Goal: Transaction & Acquisition: Purchase product/service

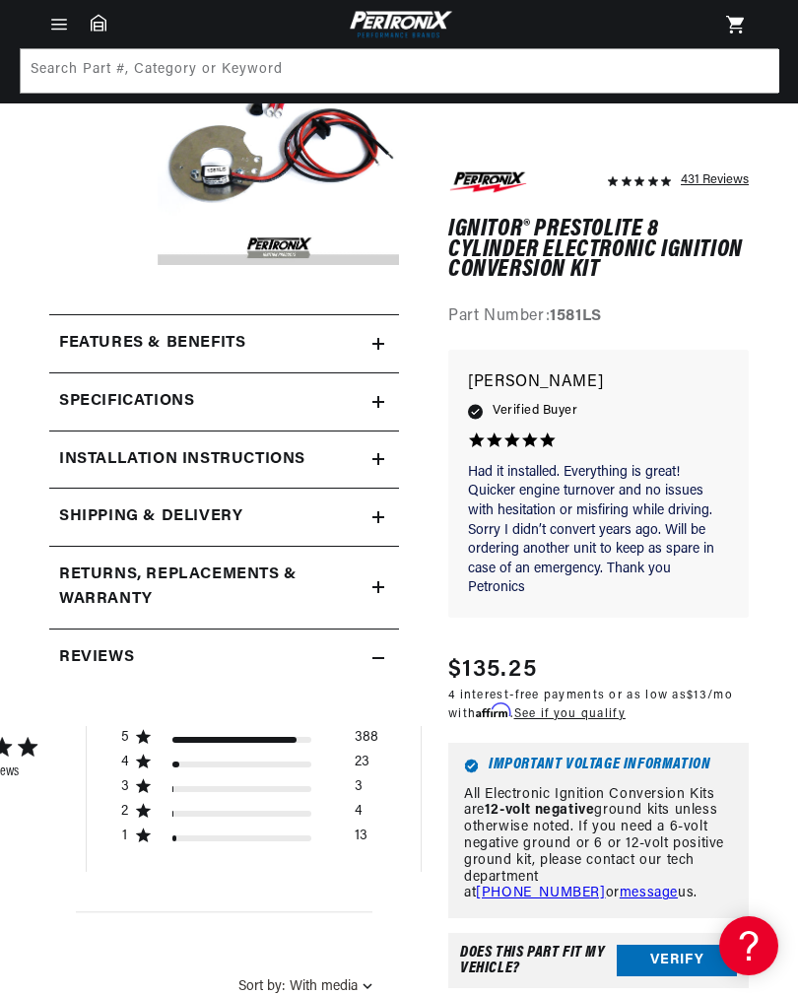
scroll to position [235, 0]
click at [383, 399] on icon at bounding box center [378, 403] width 12 height 12
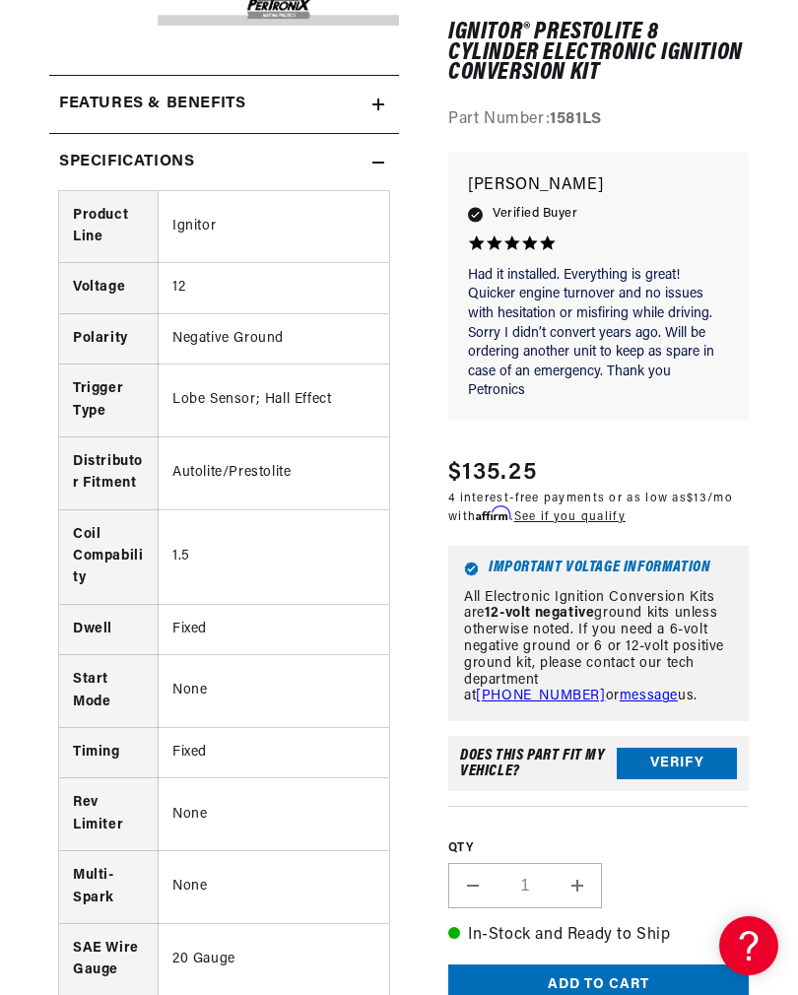
scroll to position [0, 0]
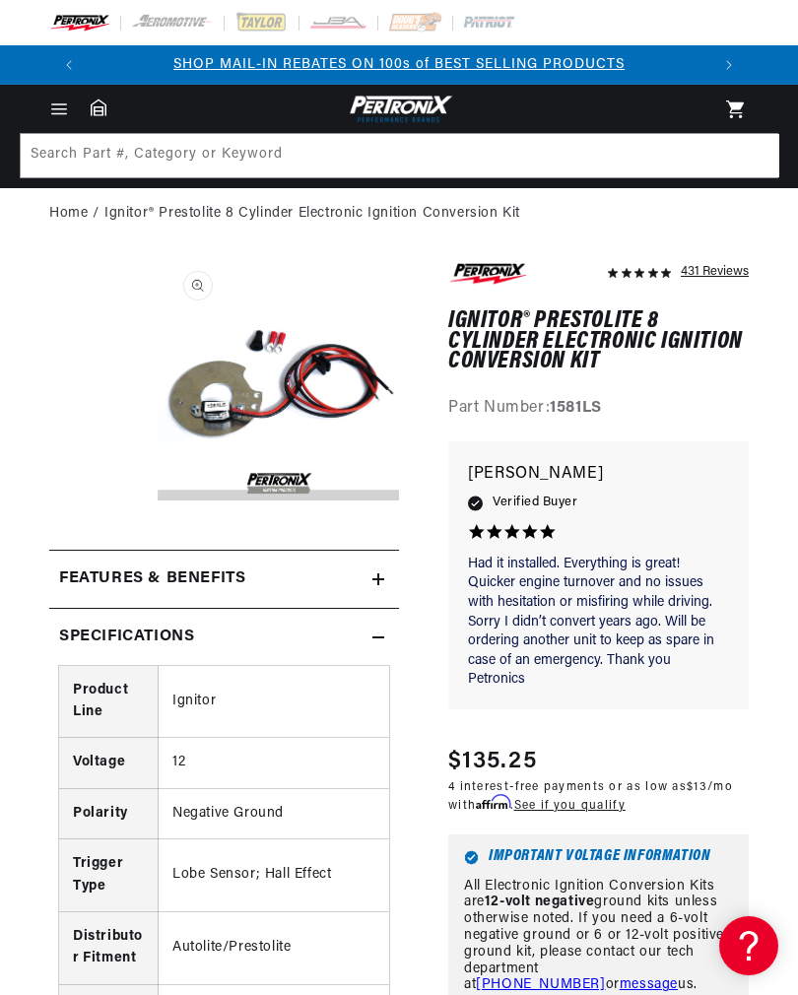
click at [379, 579] on icon at bounding box center [378, 579] width 12 height 0
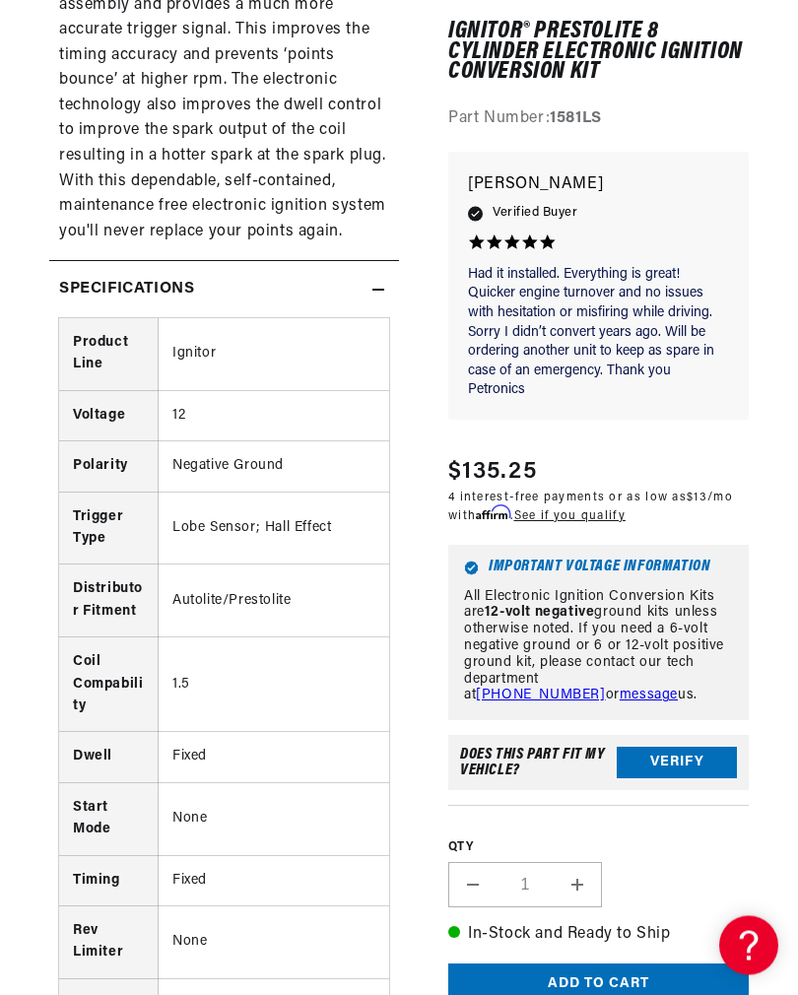
click at [378, 285] on icon at bounding box center [378, 291] width 12 height 12
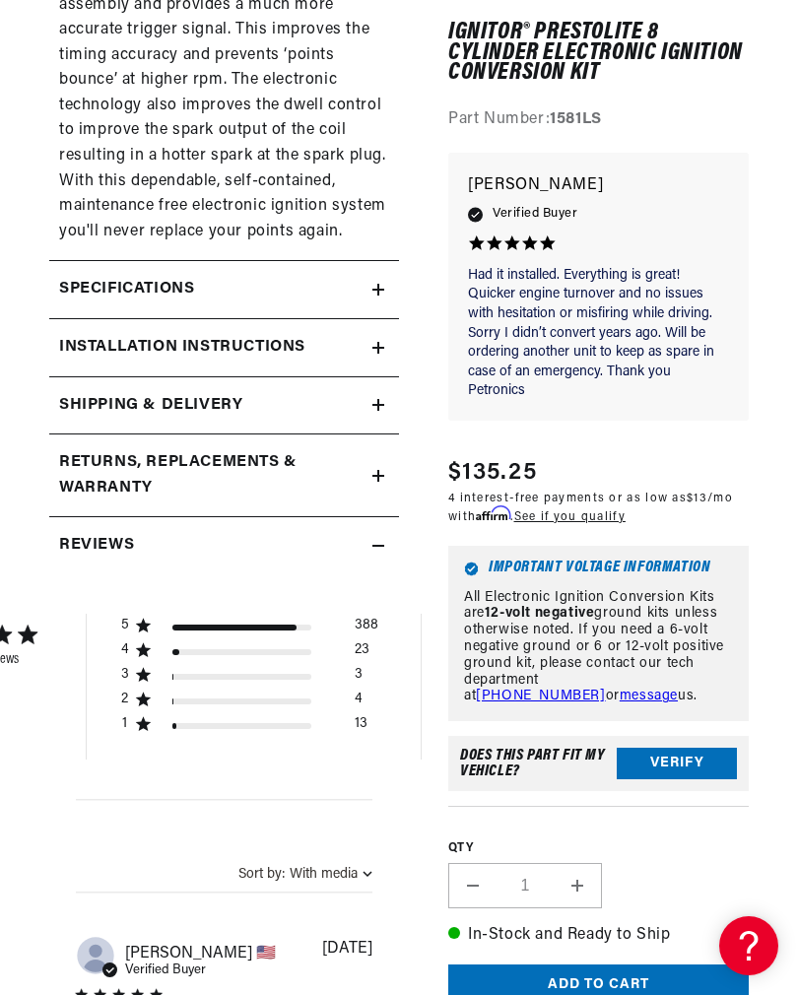
click at [383, 319] on summary "Installation instructions" at bounding box center [224, 347] width 350 height 57
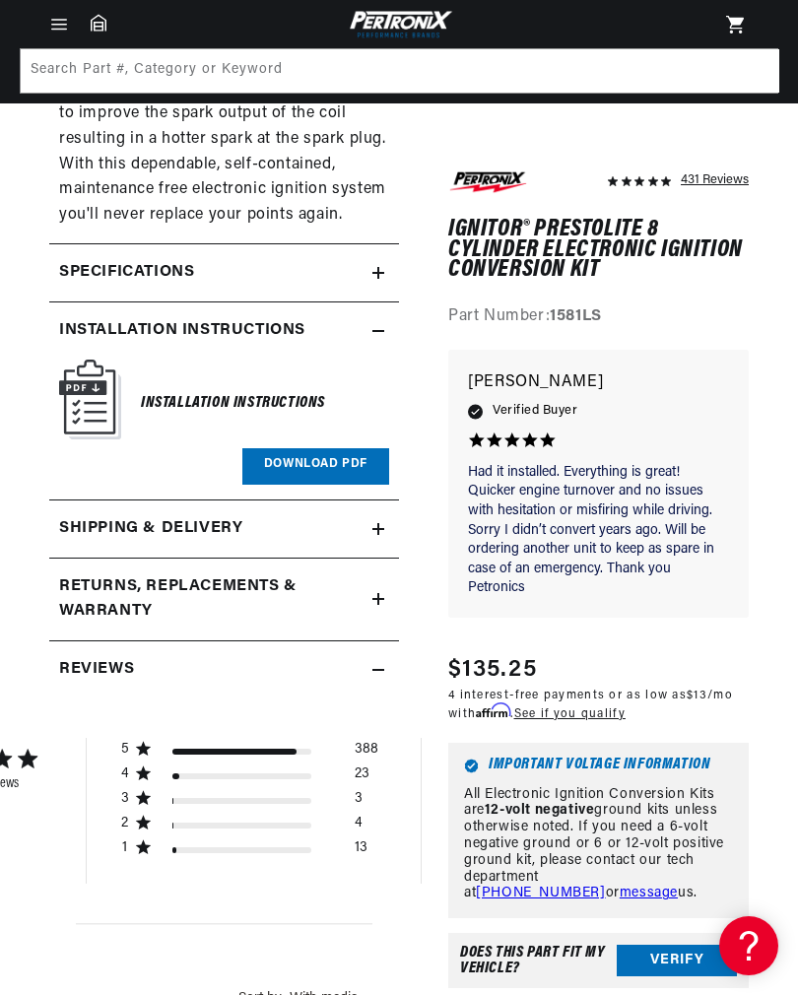
click at [321, 448] on link "Download PDF" at bounding box center [315, 466] width 147 height 36
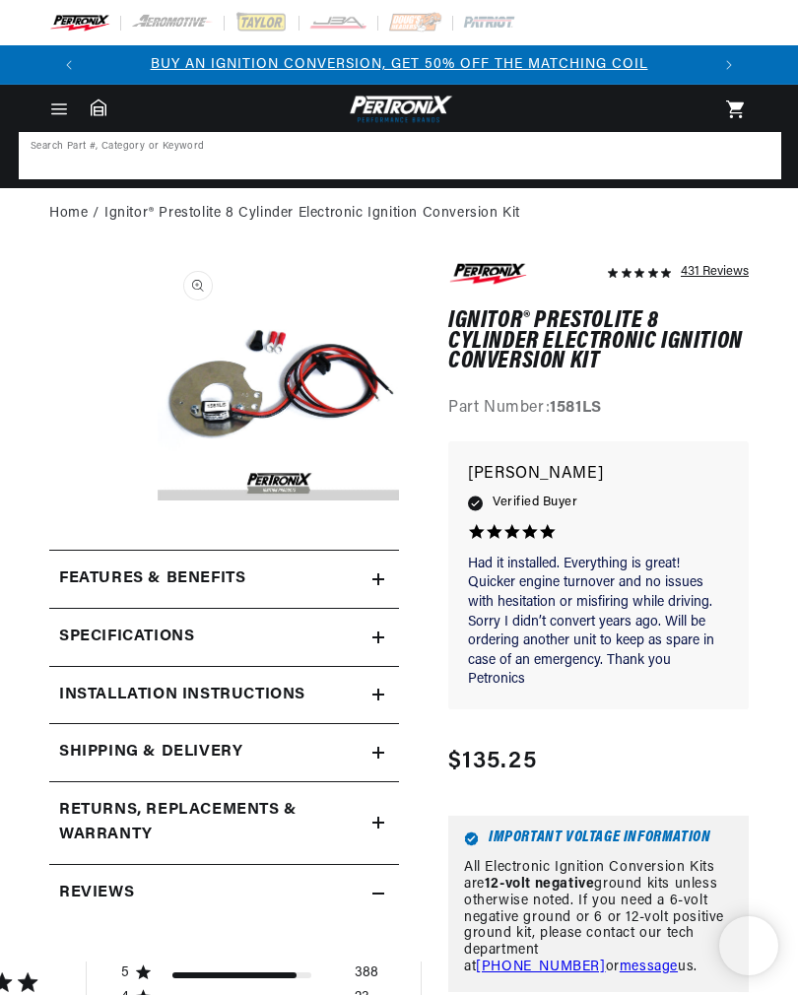
click at [257, 159] on input at bounding box center [400, 155] width 759 height 43
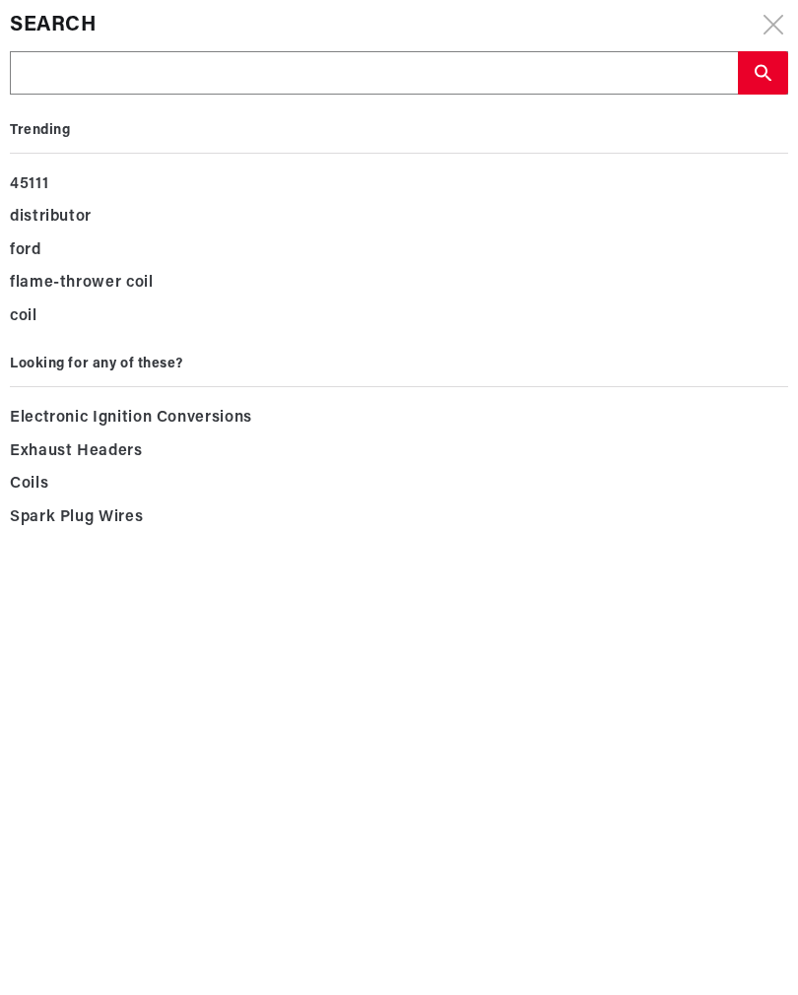
click at [83, 73] on input "text" at bounding box center [374, 73] width 726 height 43
click at [83, 72] on input "text" at bounding box center [374, 73] width 726 height 43
type input "Pertronix D231801"
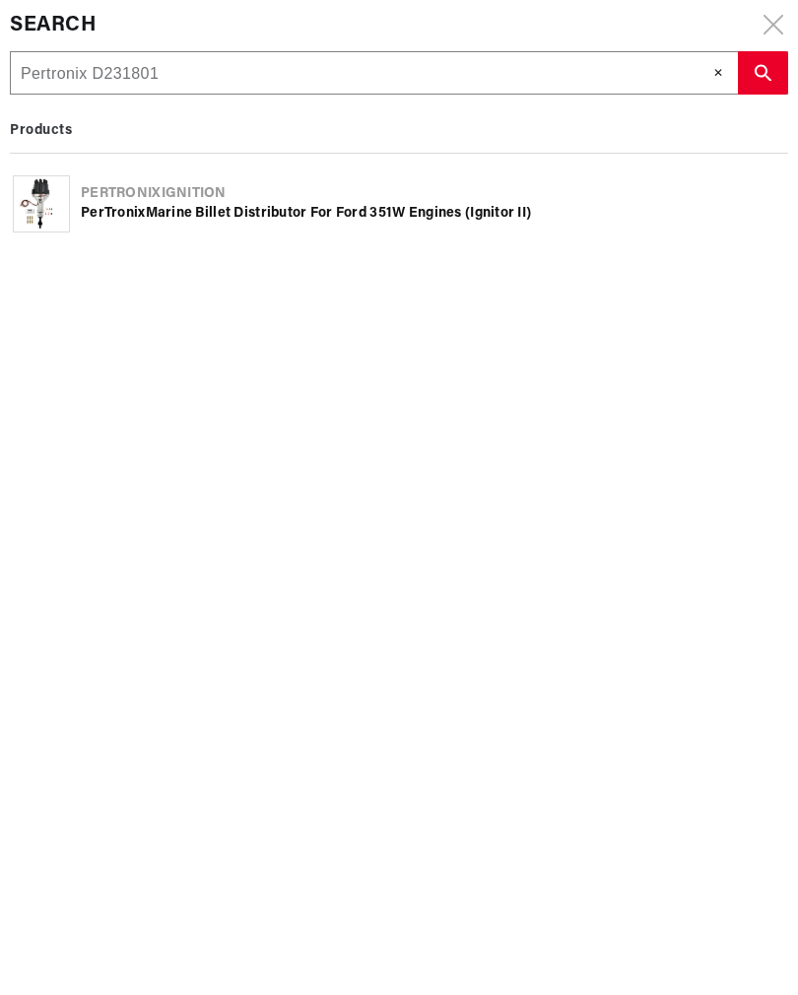
scroll to position [0, 1242]
click at [771, 71] on use "search button" at bounding box center [763, 73] width 17 height 17
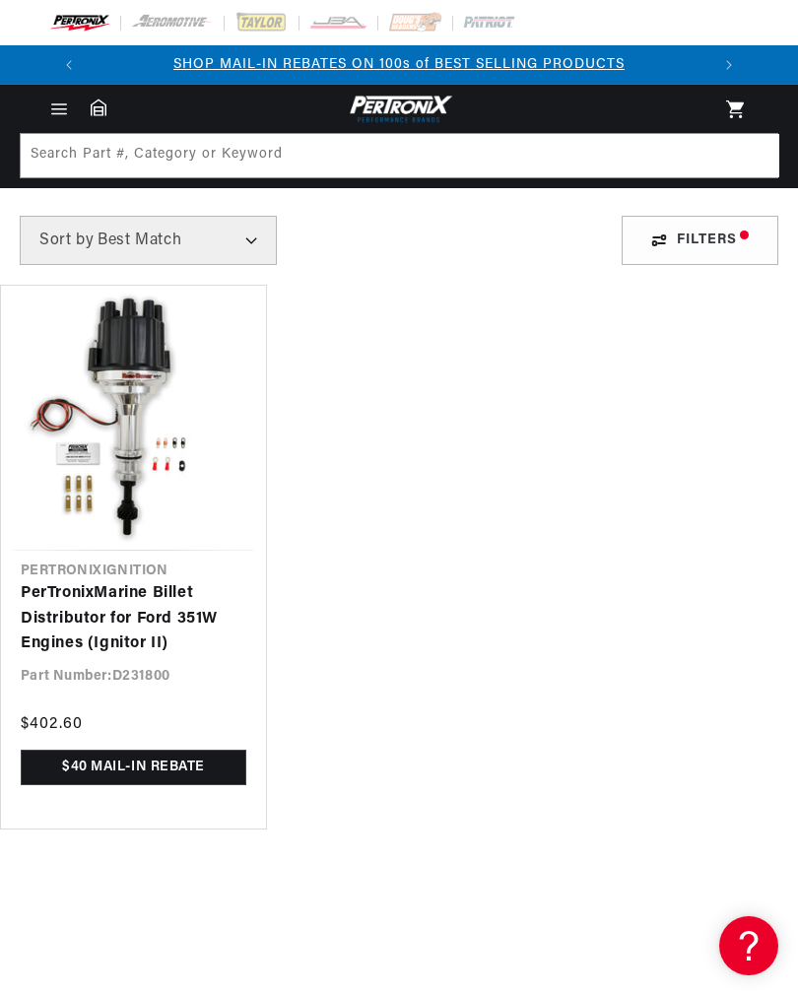
click at [135, 581] on link "PerTronix Marine Billet Distributor for Ford 351W Engines (Ignitor II)" at bounding box center [134, 619] width 226 height 76
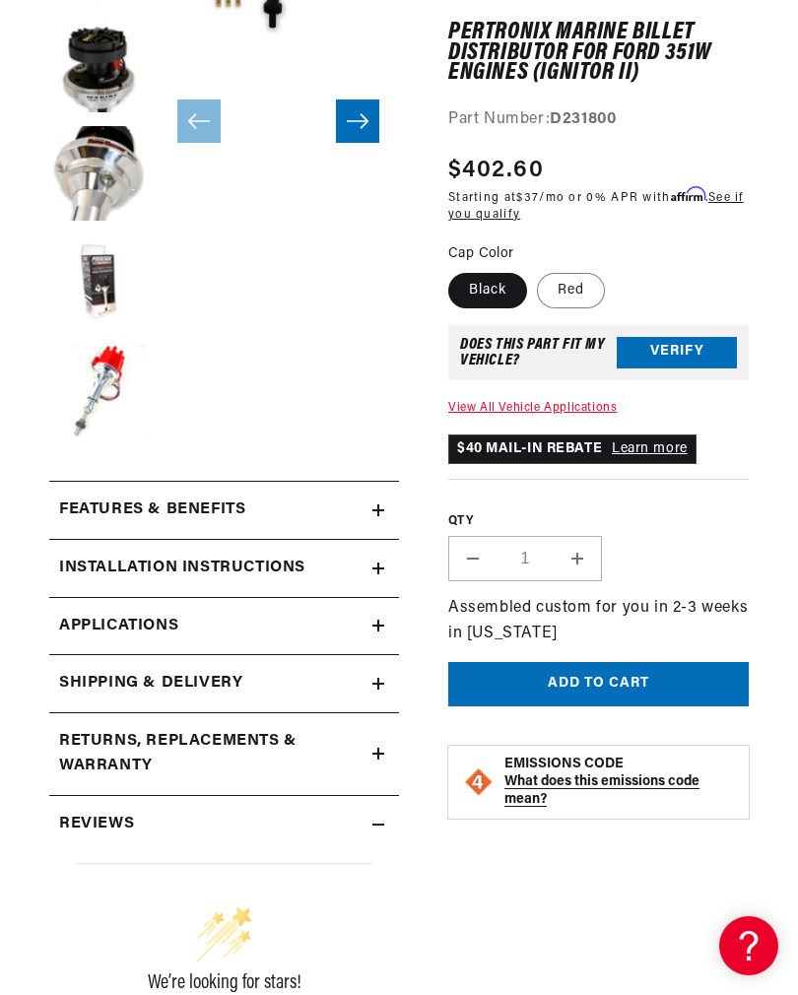
scroll to position [0, 621]
click at [373, 626] on icon at bounding box center [378, 626] width 12 height 0
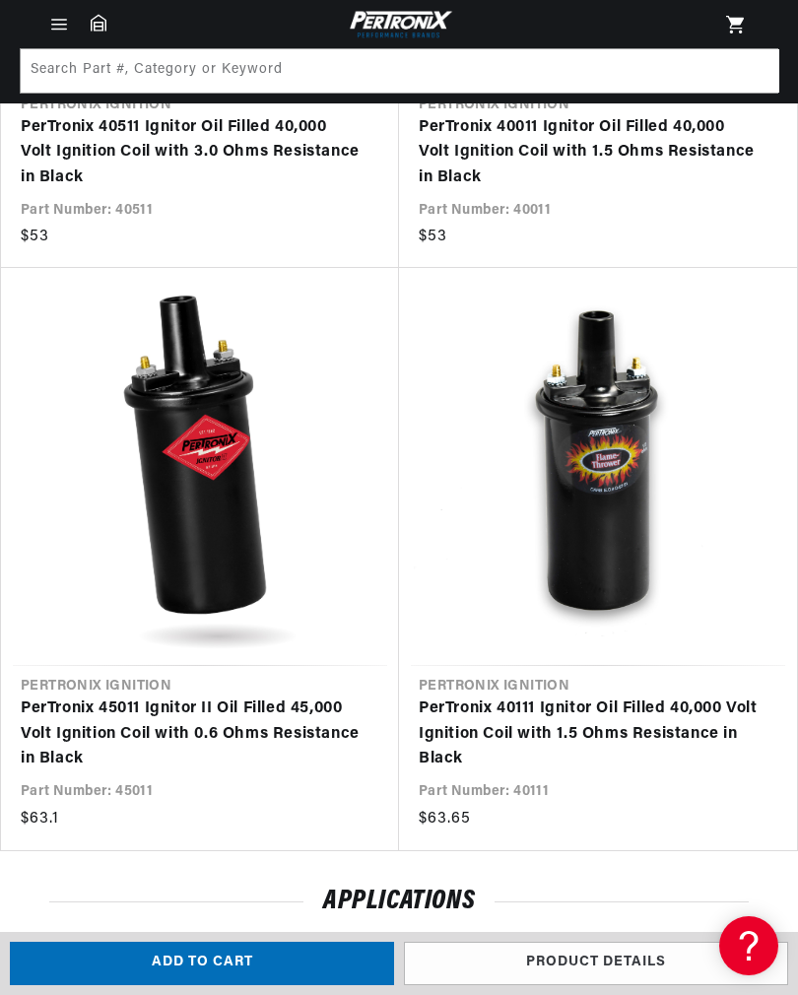
scroll to position [0, 621]
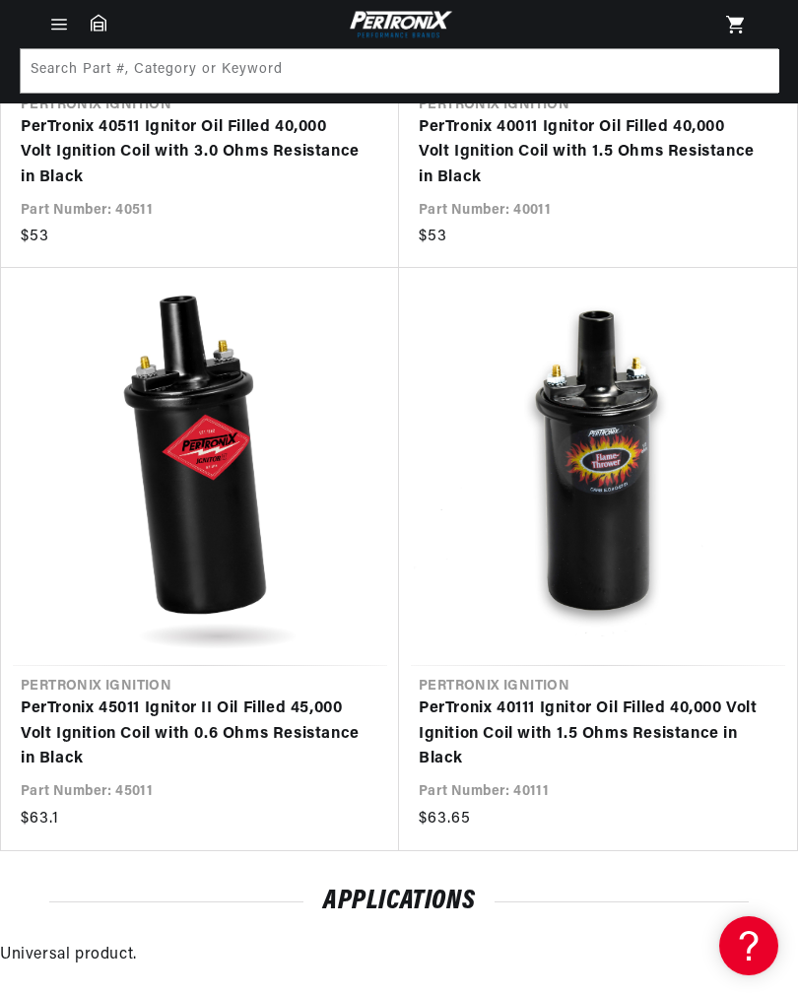
scroll to position [490, 0]
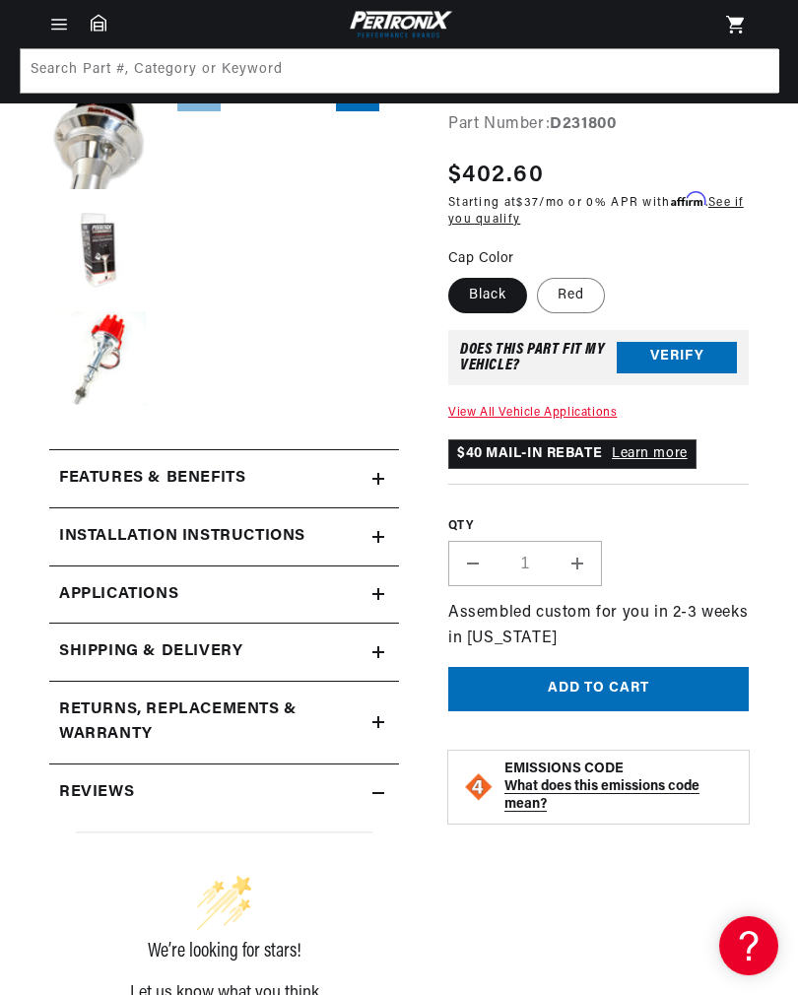
click at [378, 531] on icon at bounding box center [378, 537] width 12 height 12
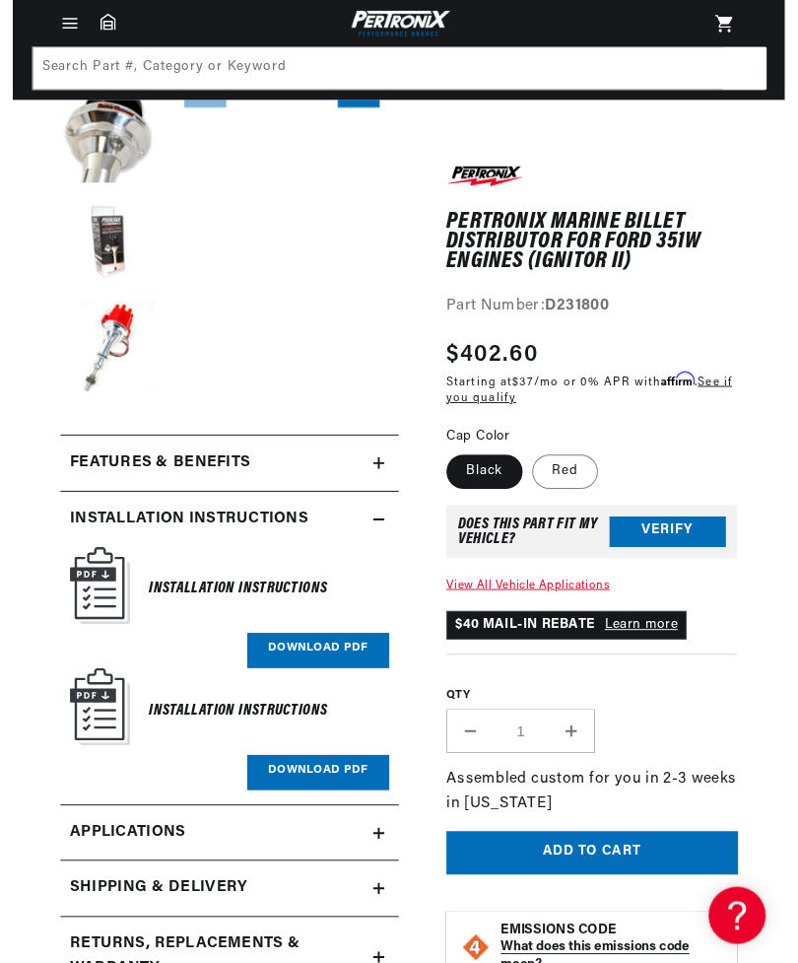
scroll to position [0, 1242]
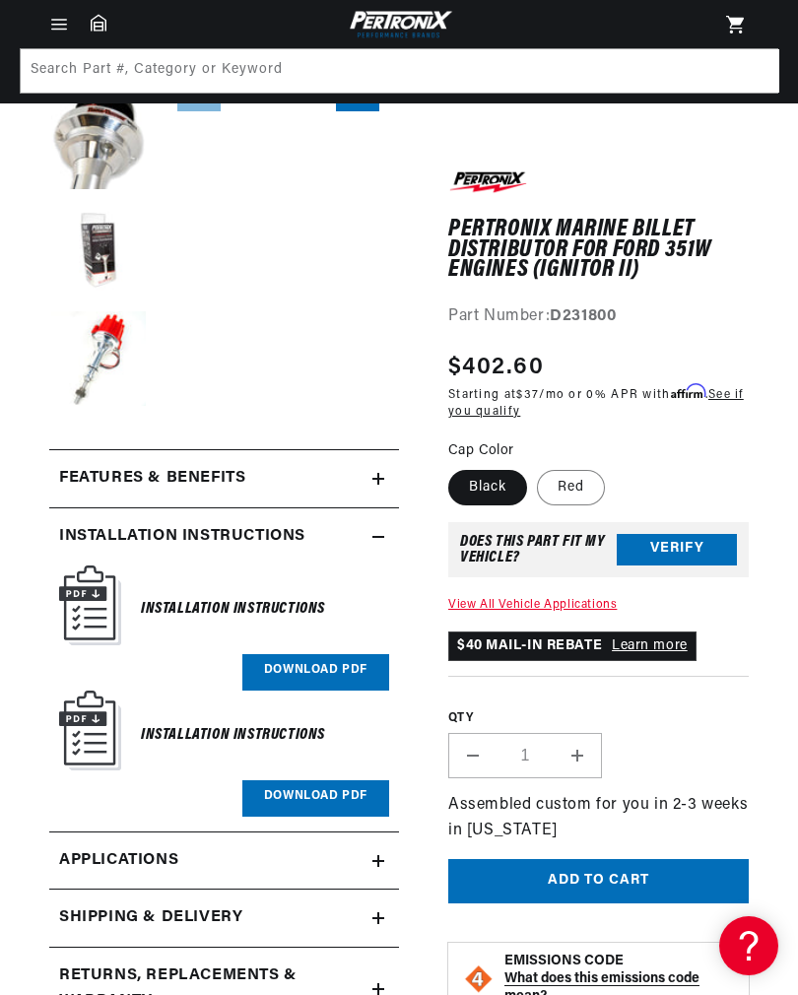
click at [333, 668] on link "Download PDF" at bounding box center [315, 672] width 147 height 36
click at [323, 792] on link "Download PDF" at bounding box center [315, 798] width 147 height 36
click at [115, 376] on button "Load image 6 in gallery view" at bounding box center [98, 360] width 99 height 99
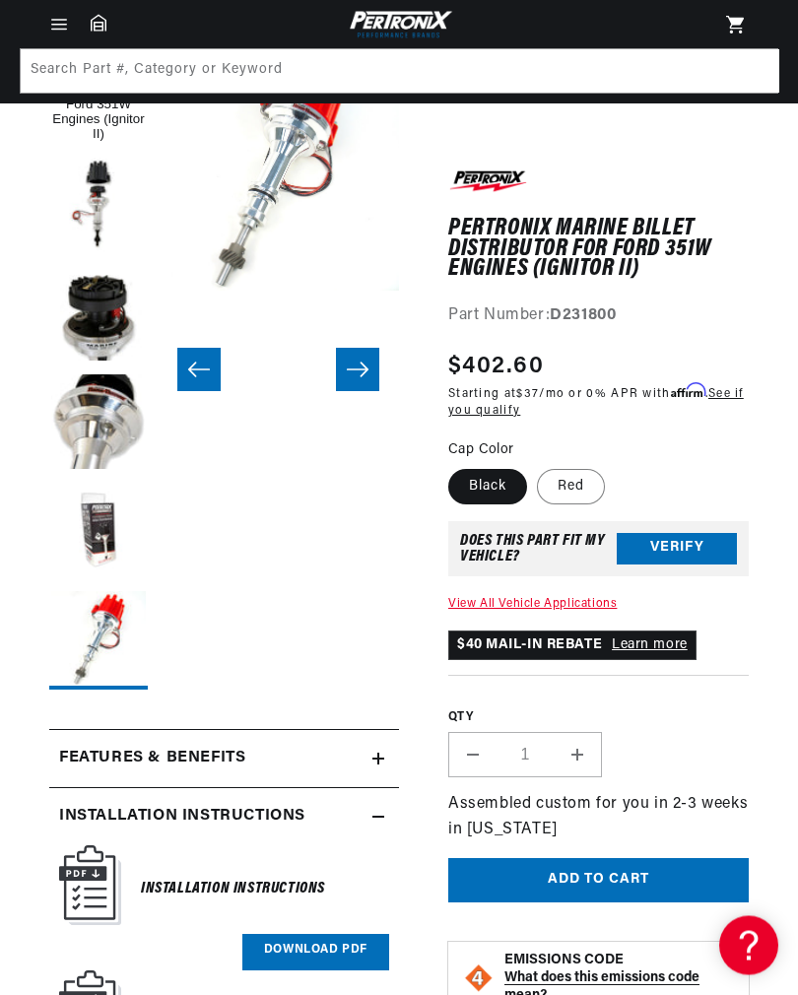
click at [572, 475] on label "Red" at bounding box center [571, 486] width 68 height 35
click at [538, 466] on input "Red" at bounding box center [537, 465] width 1 height 1
radio input "true"
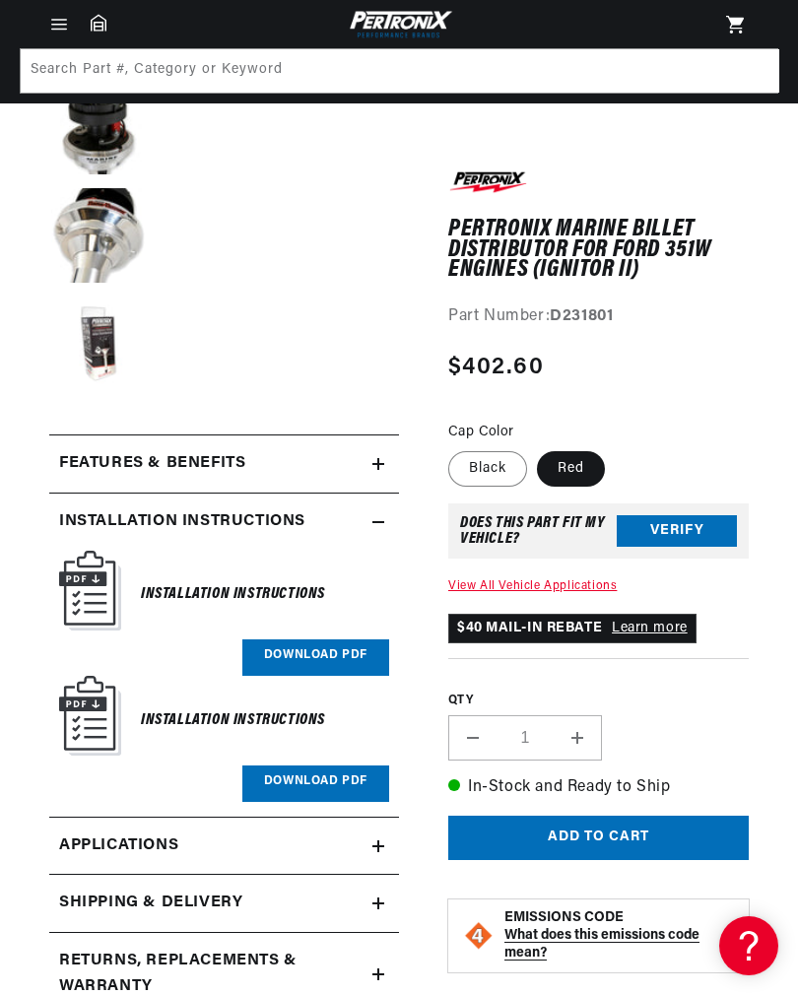
scroll to position [504, 0]
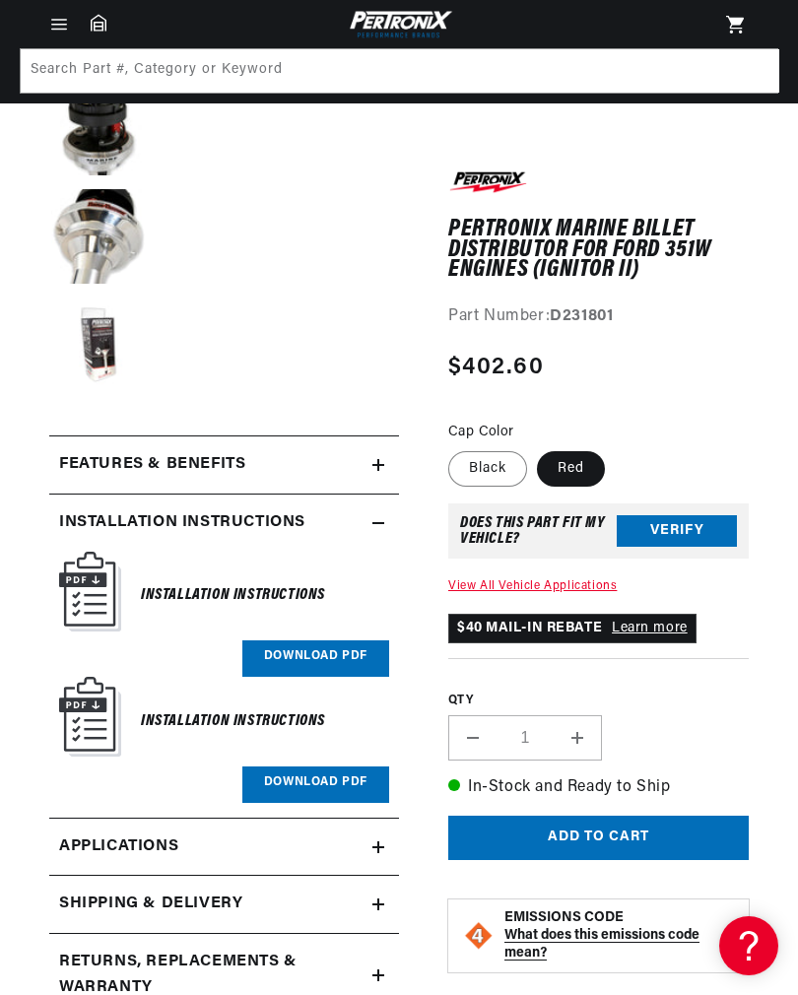
click at [376, 476] on summary "Features & Benefits" at bounding box center [224, 465] width 350 height 57
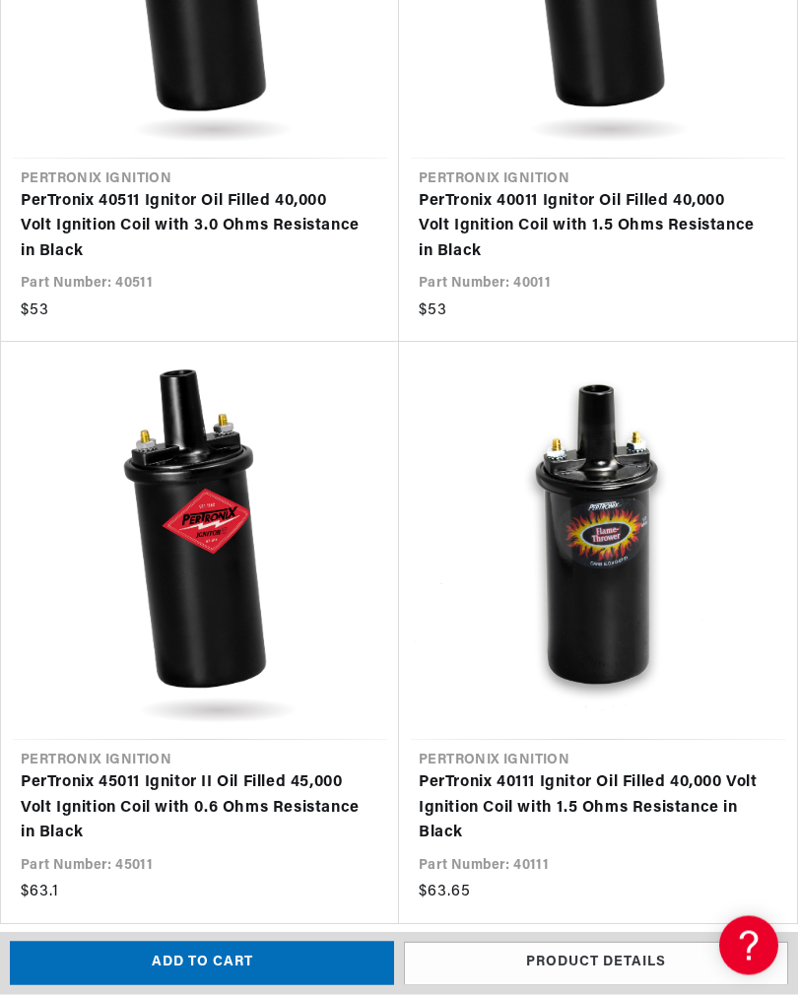
scroll to position [0, 0]
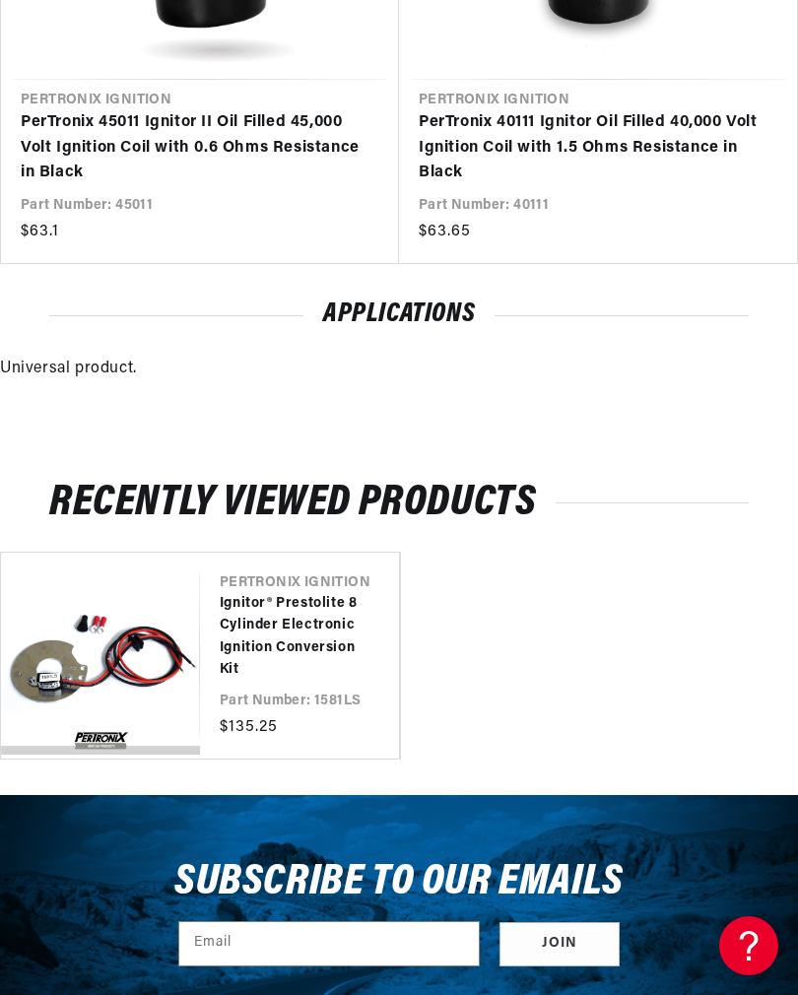
click at [232, 612] on link "Ignitor® Prestolite 8 Cylinder Electronic Ignition Conversion Kit" at bounding box center [290, 637] width 140 height 89
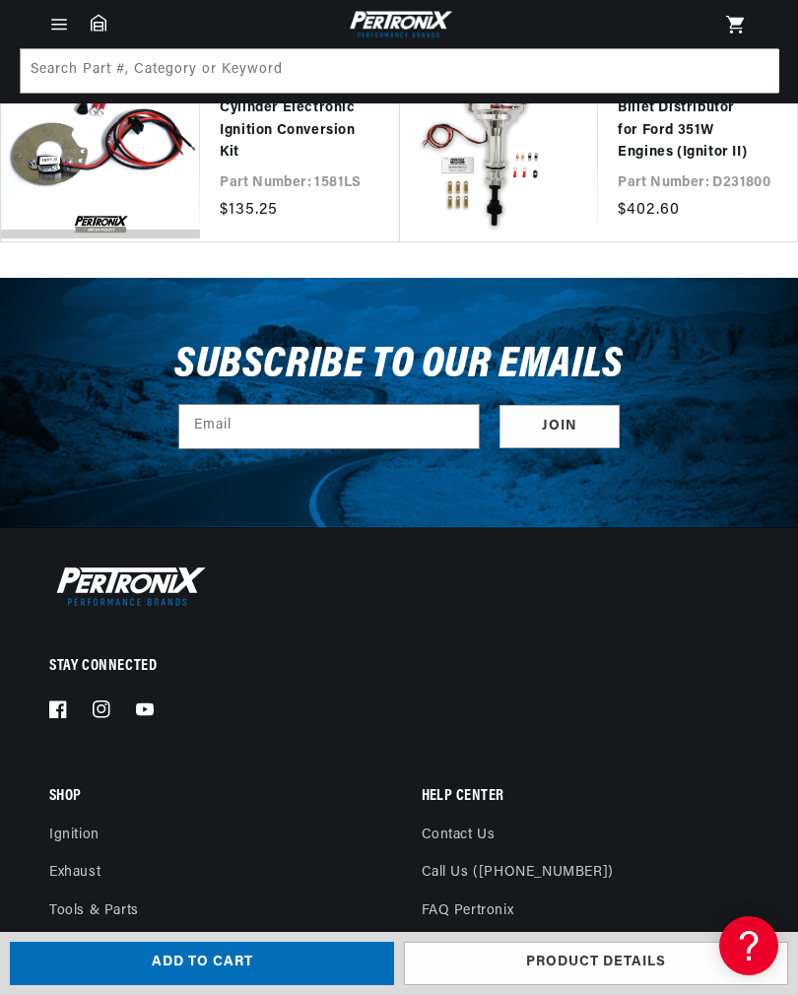
scroll to position [0, 788]
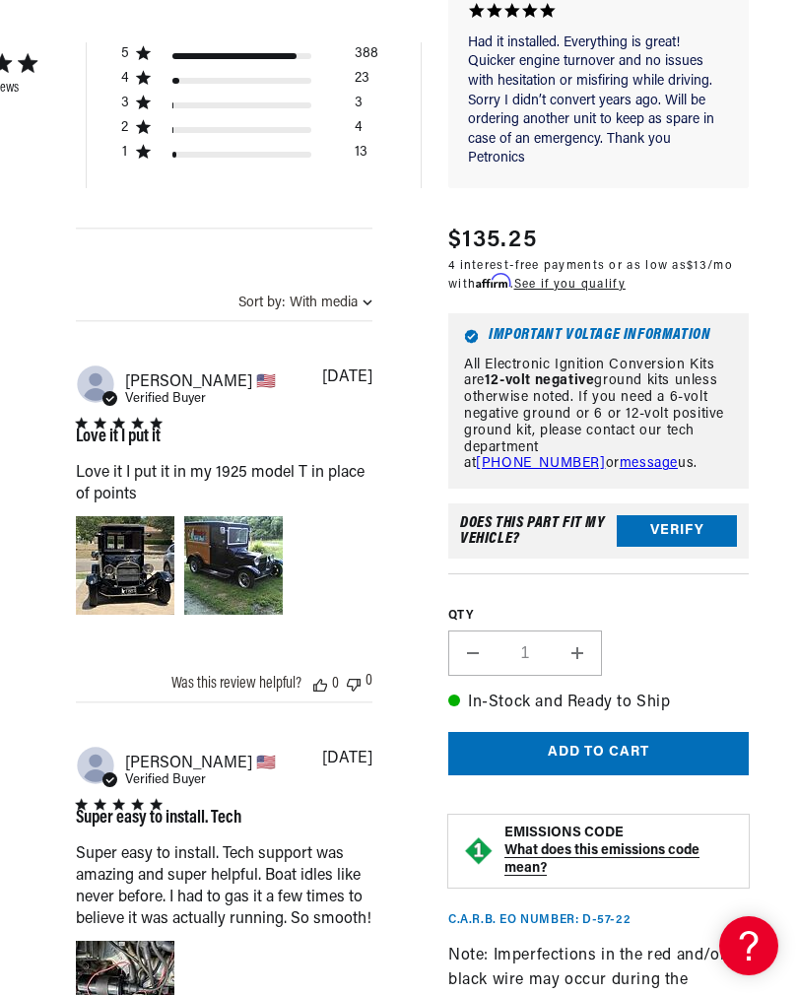
scroll to position [0, 621]
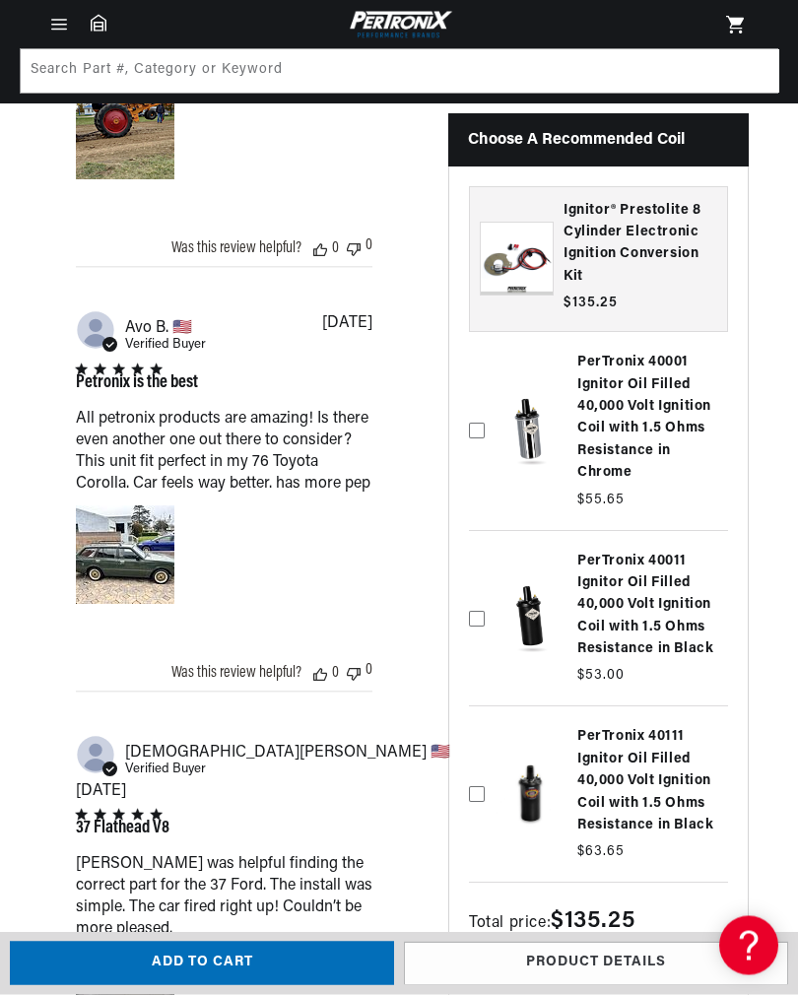
scroll to position [2142, 0]
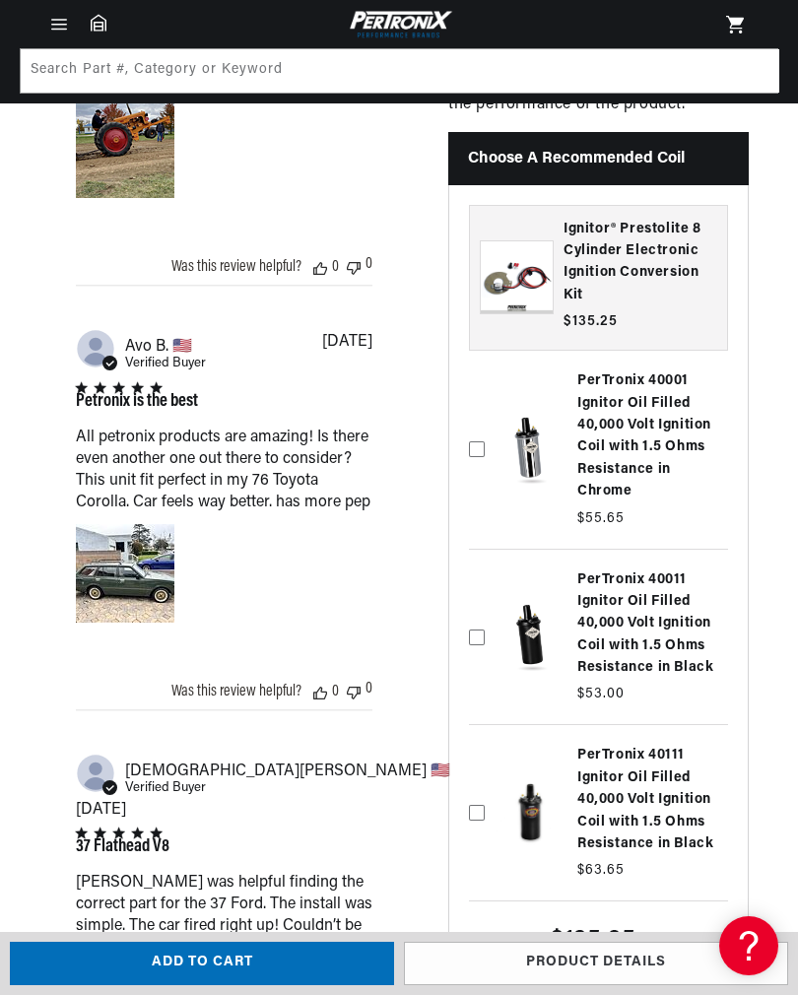
click at [474, 712] on label at bounding box center [598, 638] width 259 height 166
click at [474, 580] on input "checkbox" at bounding box center [477, 573] width 16 height 16
checkbox input "true"
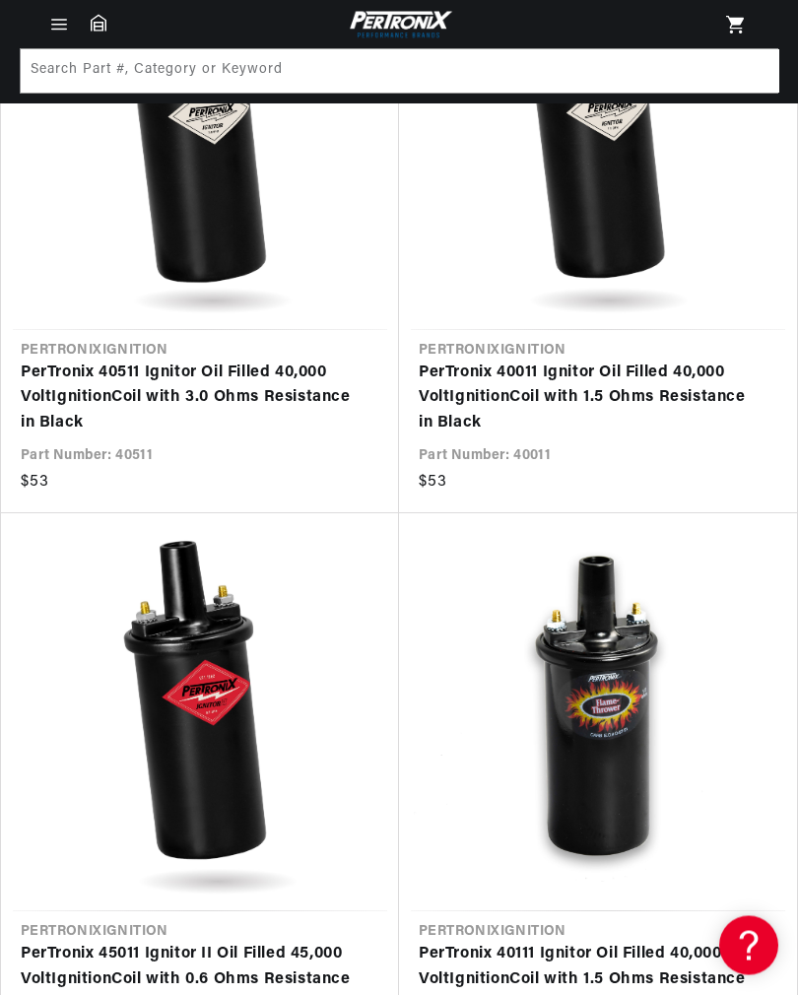
scroll to position [3658, 0]
